Goal: Find specific page/section: Find specific page/section

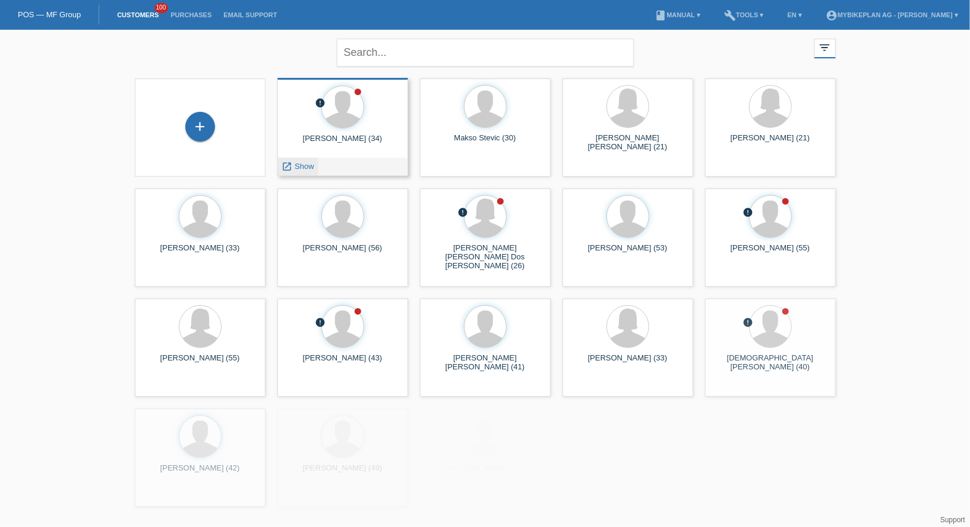
click at [301, 171] on span "Show" at bounding box center [305, 166] width 20 height 9
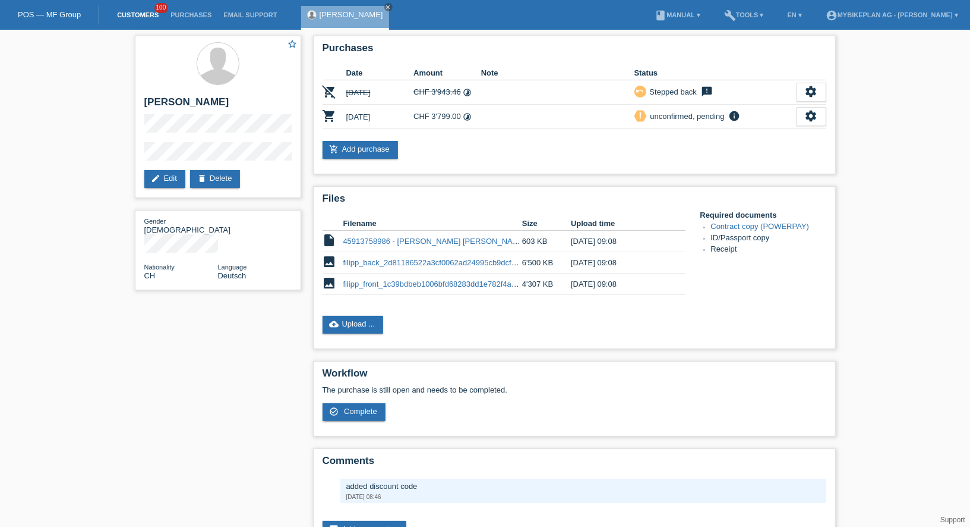
click at [128, 15] on link "Customers" at bounding box center [137, 14] width 53 height 7
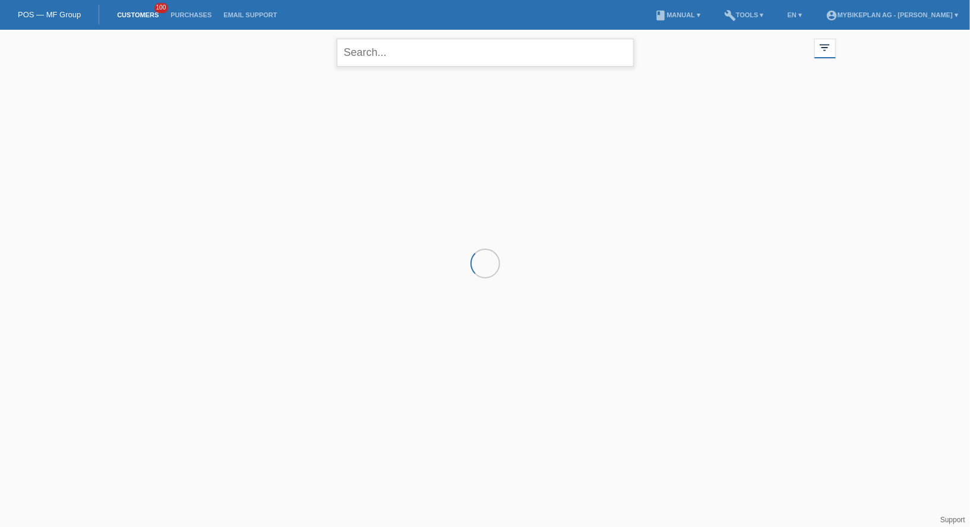
click at [391, 58] on input "text" at bounding box center [485, 53] width 297 height 28
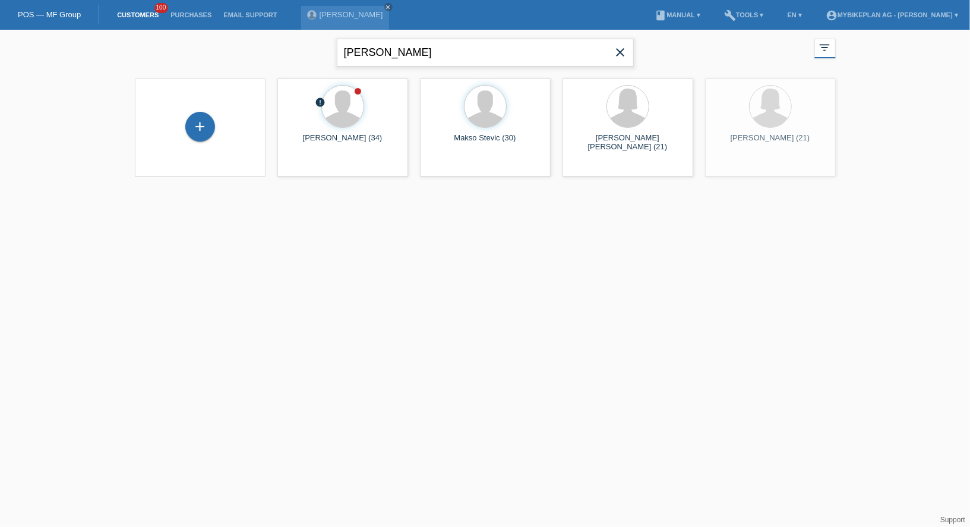
type input "jakub"
